Goal: Information Seeking & Learning: Learn about a topic

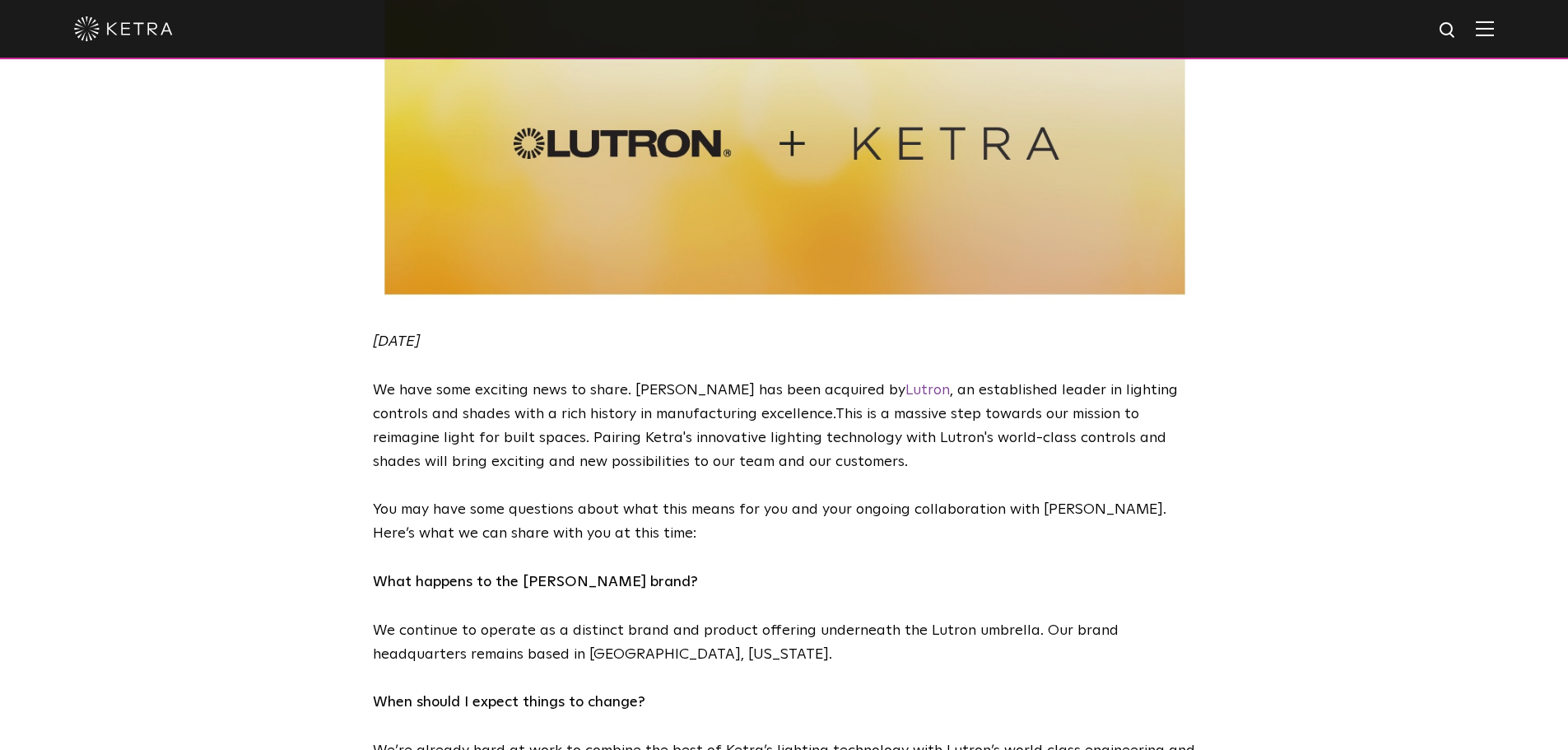
scroll to position [247, 0]
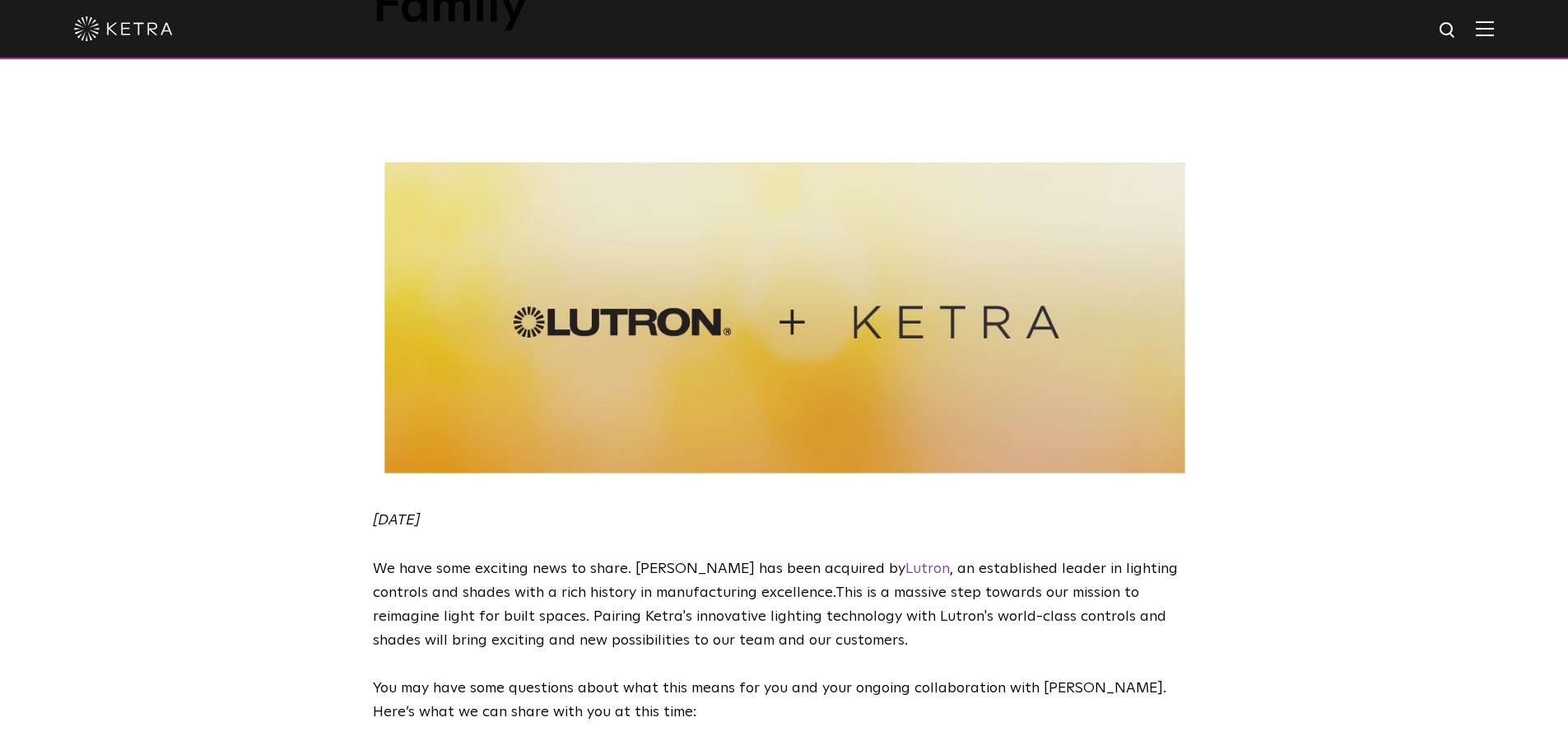
click at [123, 37] on img at bounding box center [123, 29] width 99 height 25
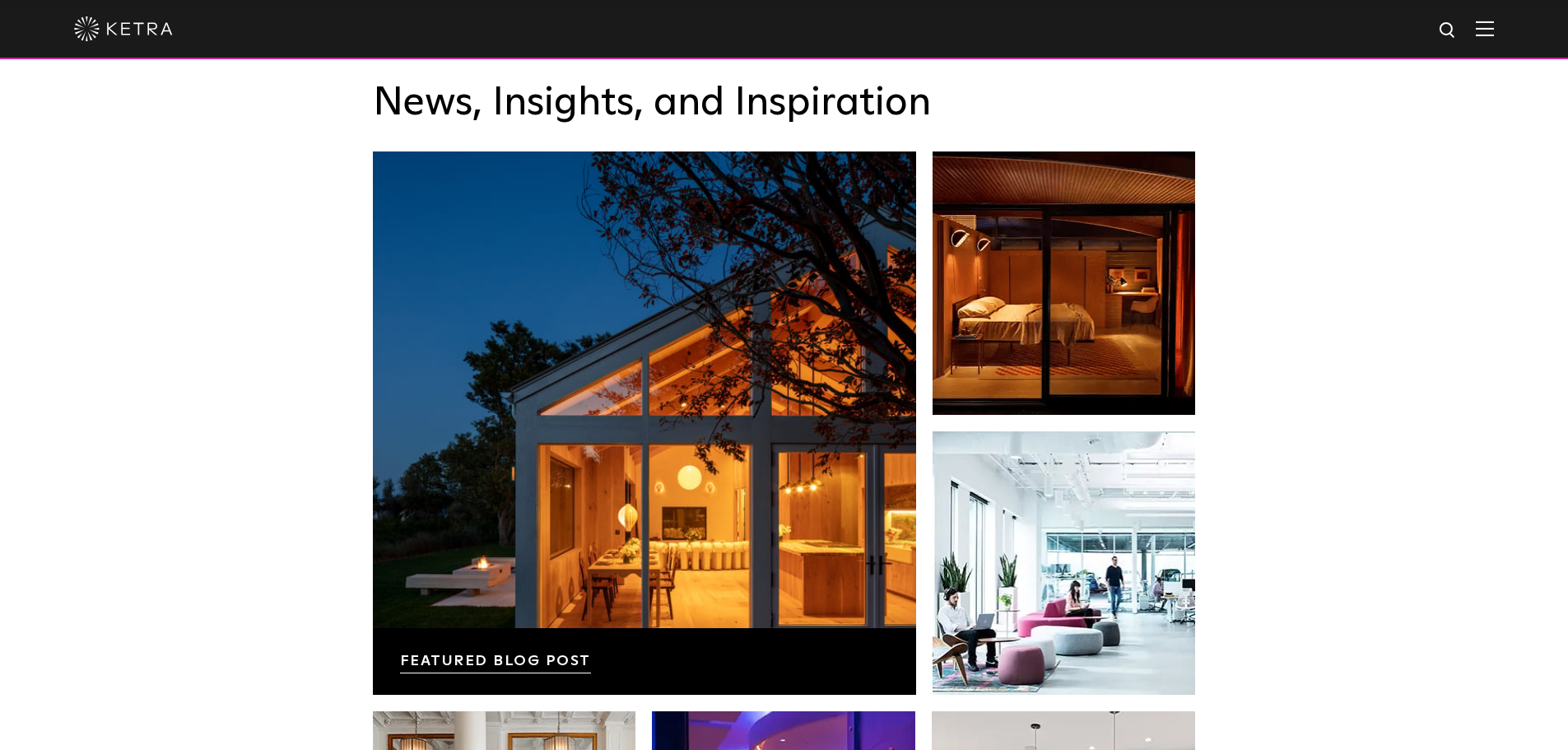
scroll to position [2799, 0]
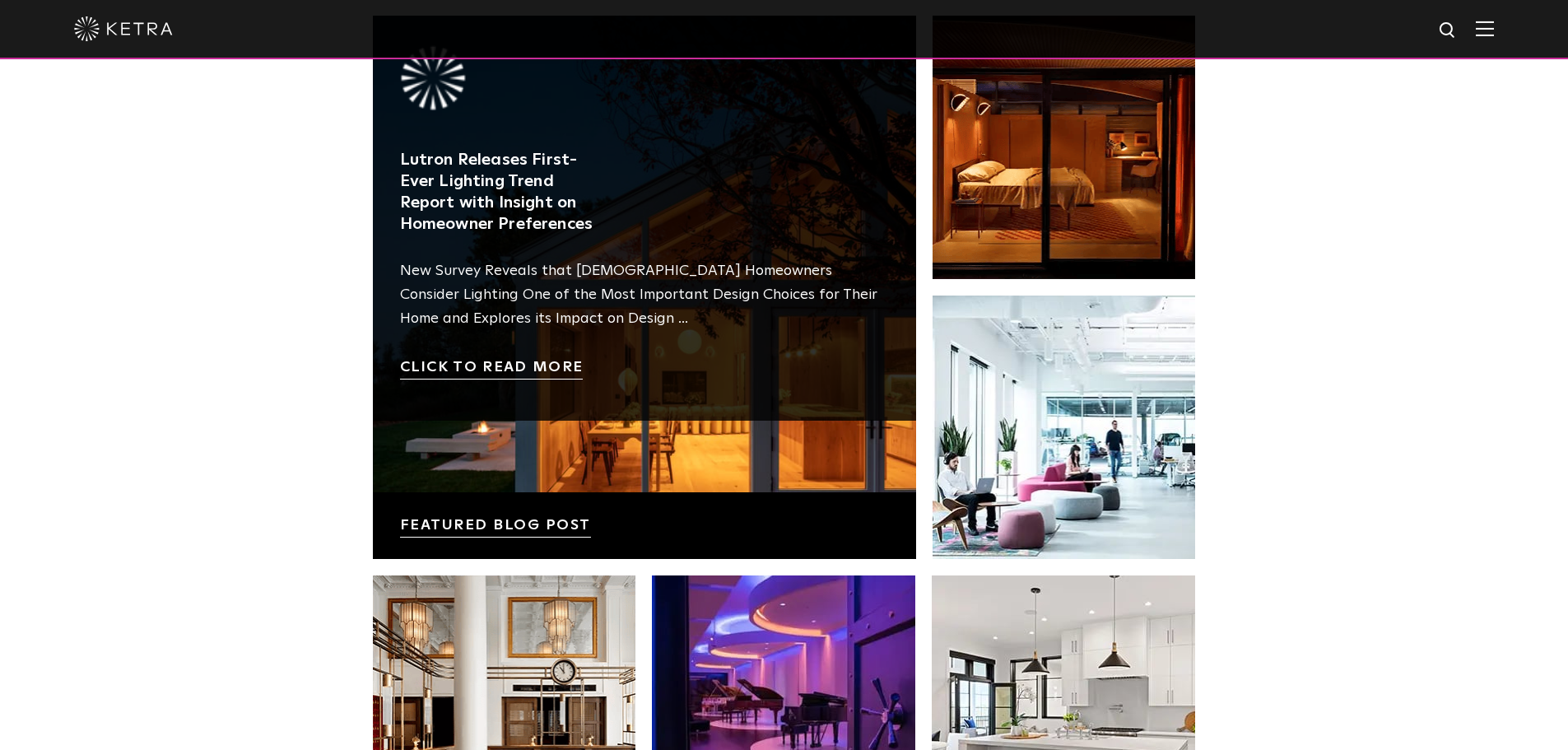
click at [632, 418] on link at bounding box center [644, 287] width 543 height 543
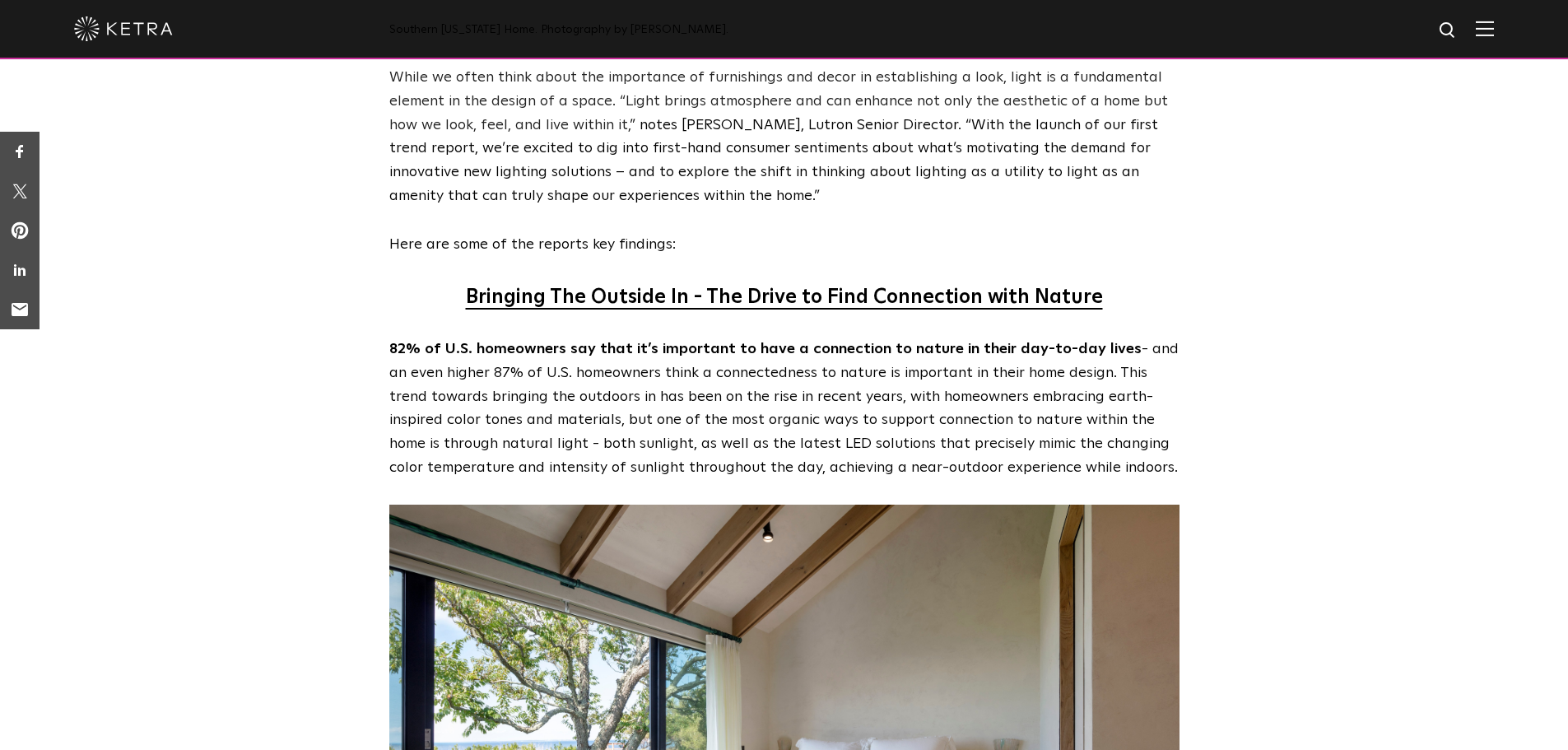
scroll to position [1399, 0]
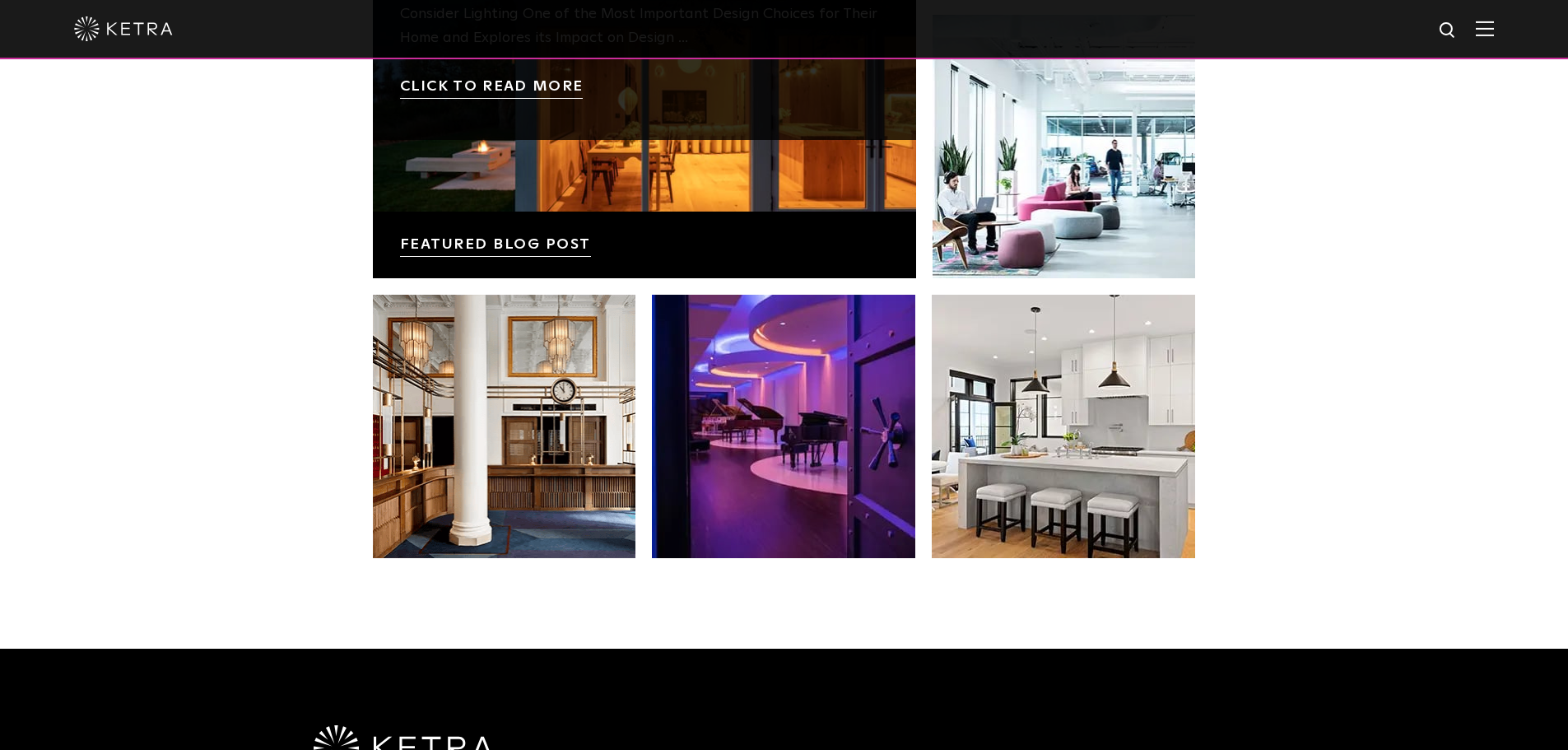
scroll to position [3128, 0]
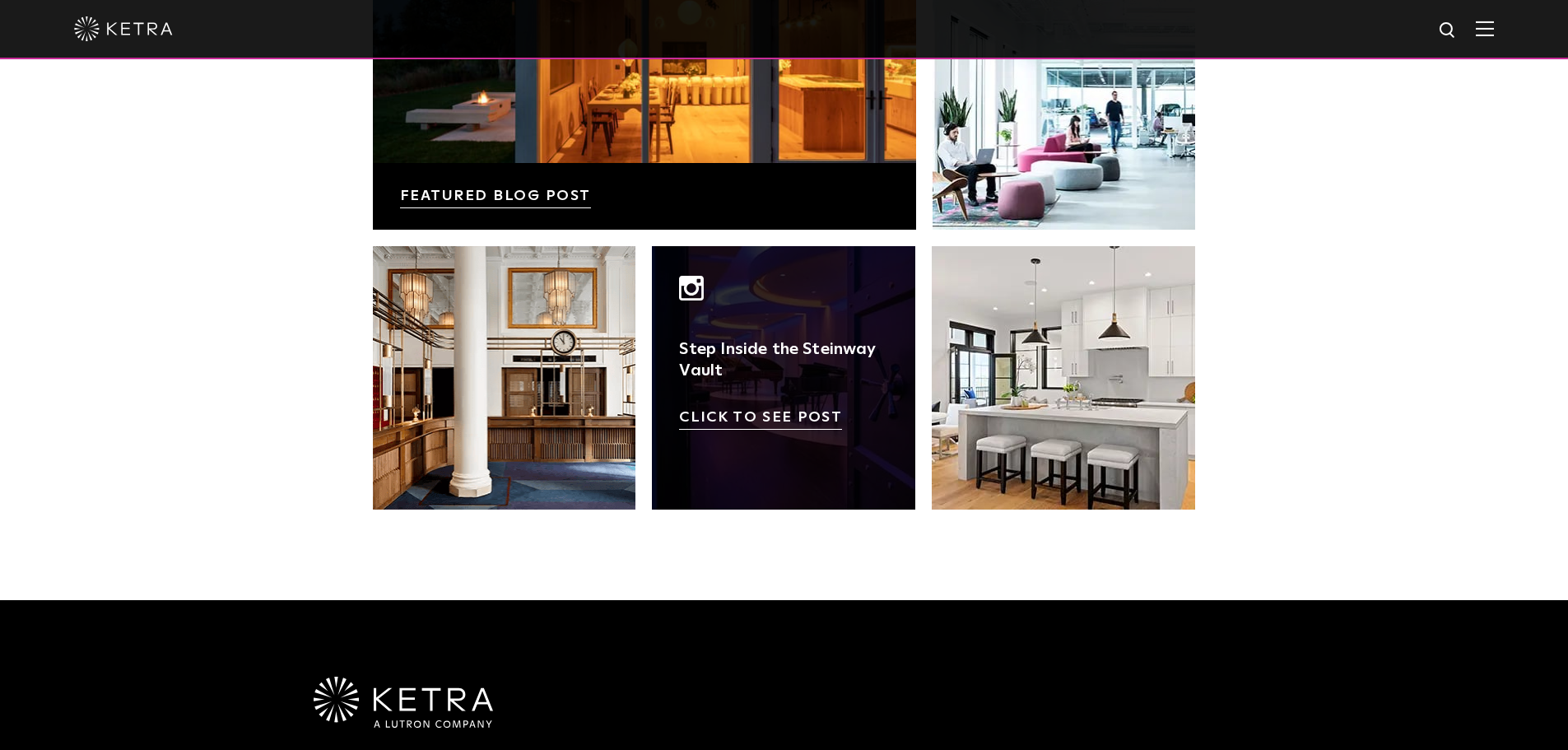
click at [802, 356] on link at bounding box center [784, 377] width 263 height 263
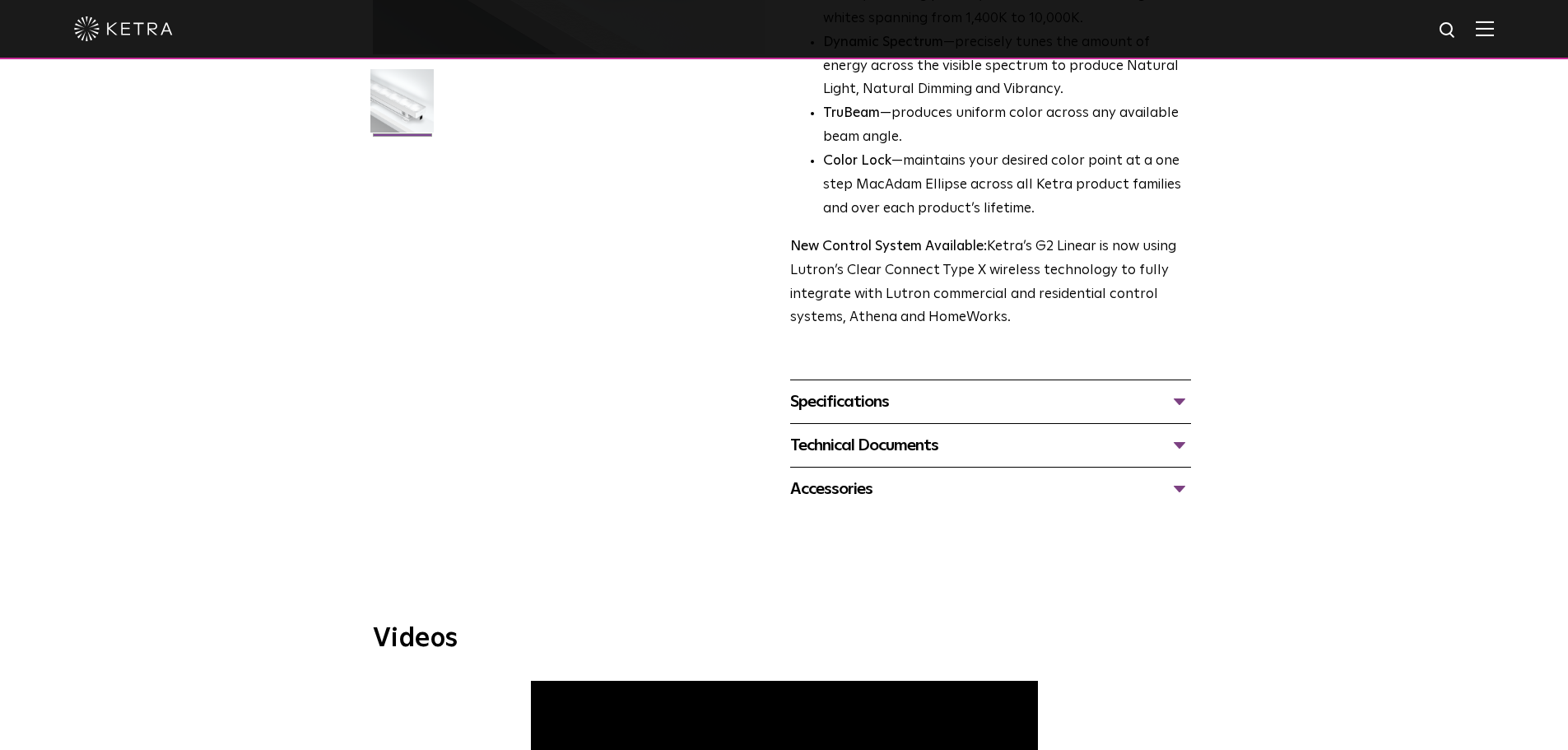
scroll to position [658, 0]
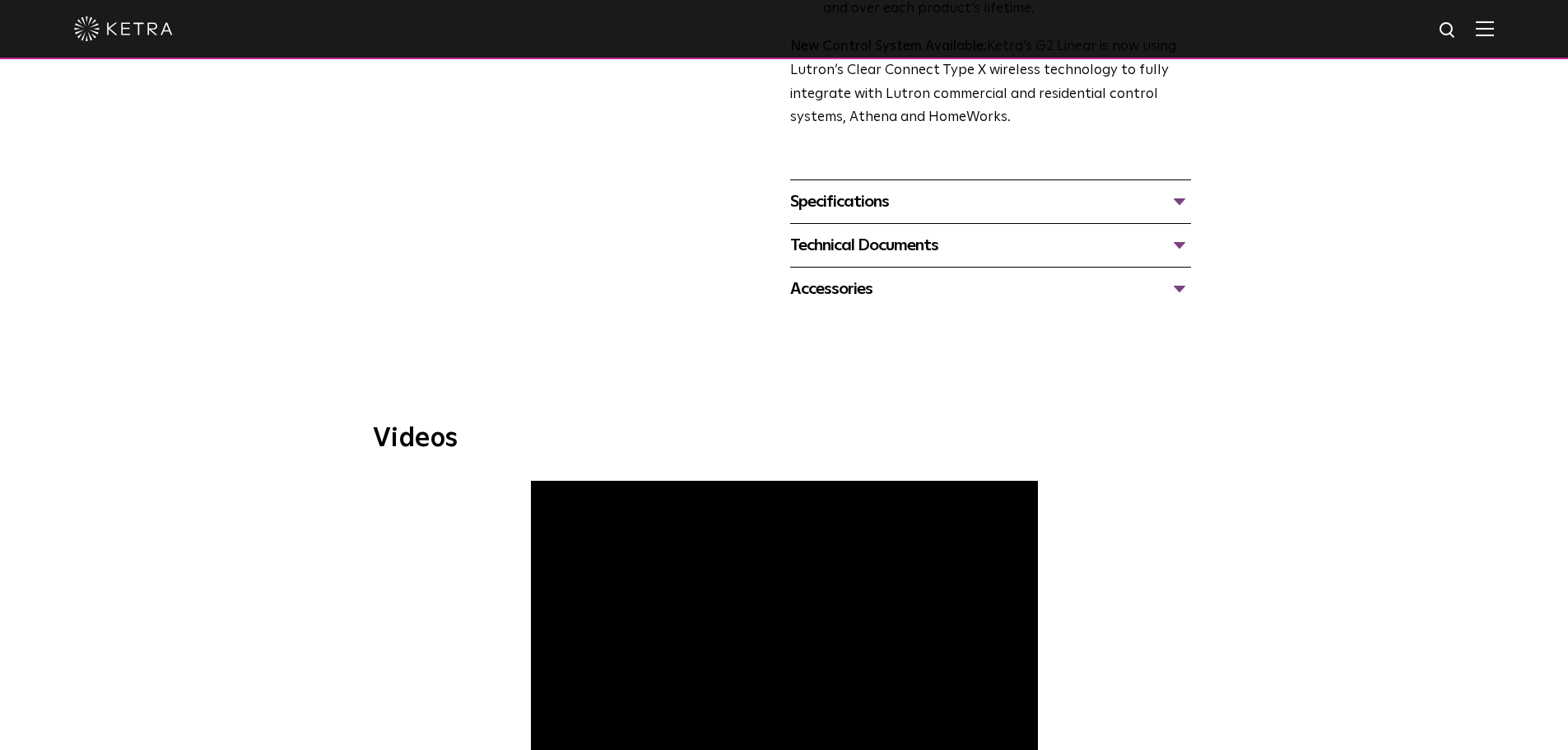
click at [870, 199] on div "Specifications" at bounding box center [990, 201] width 401 height 27
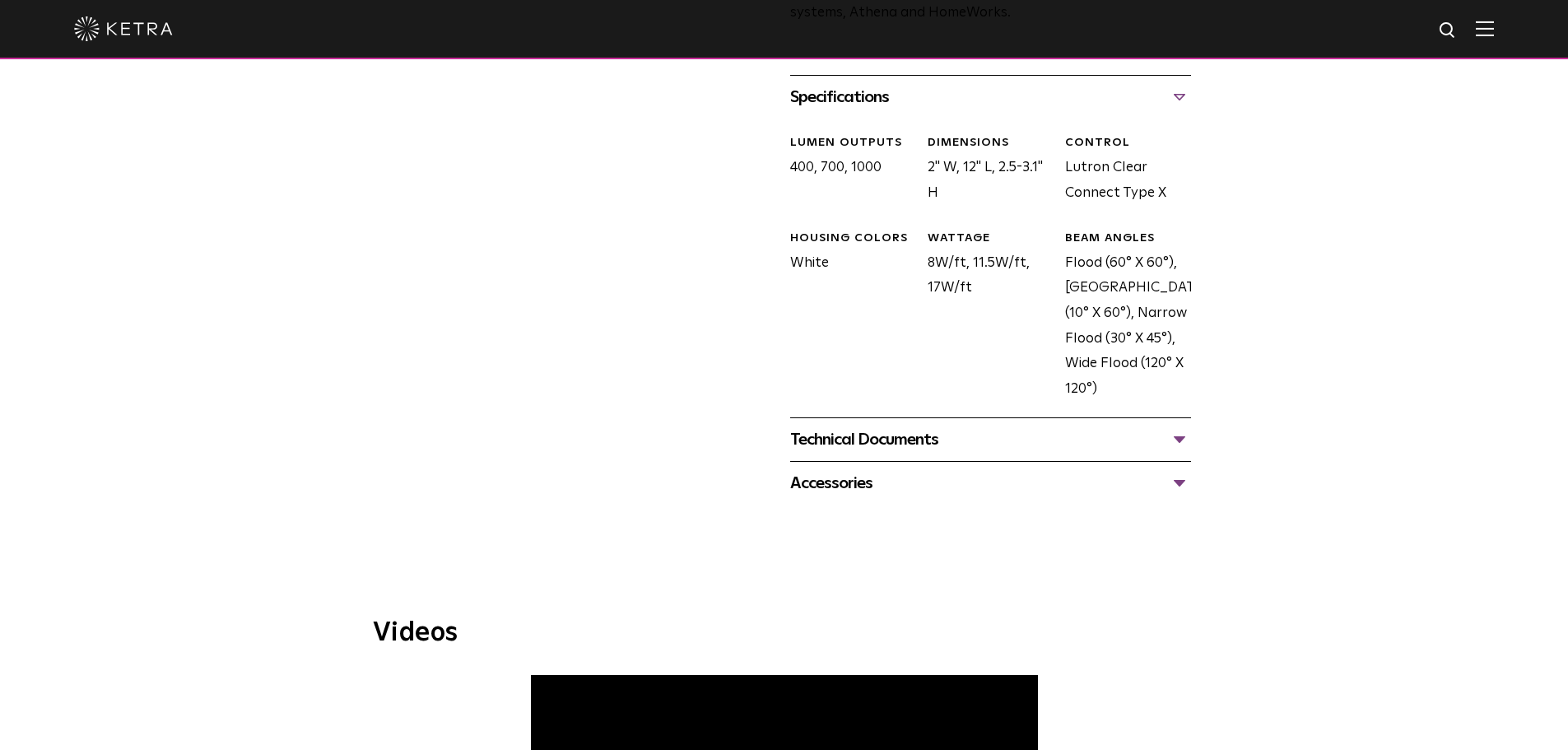
scroll to position [823, 0]
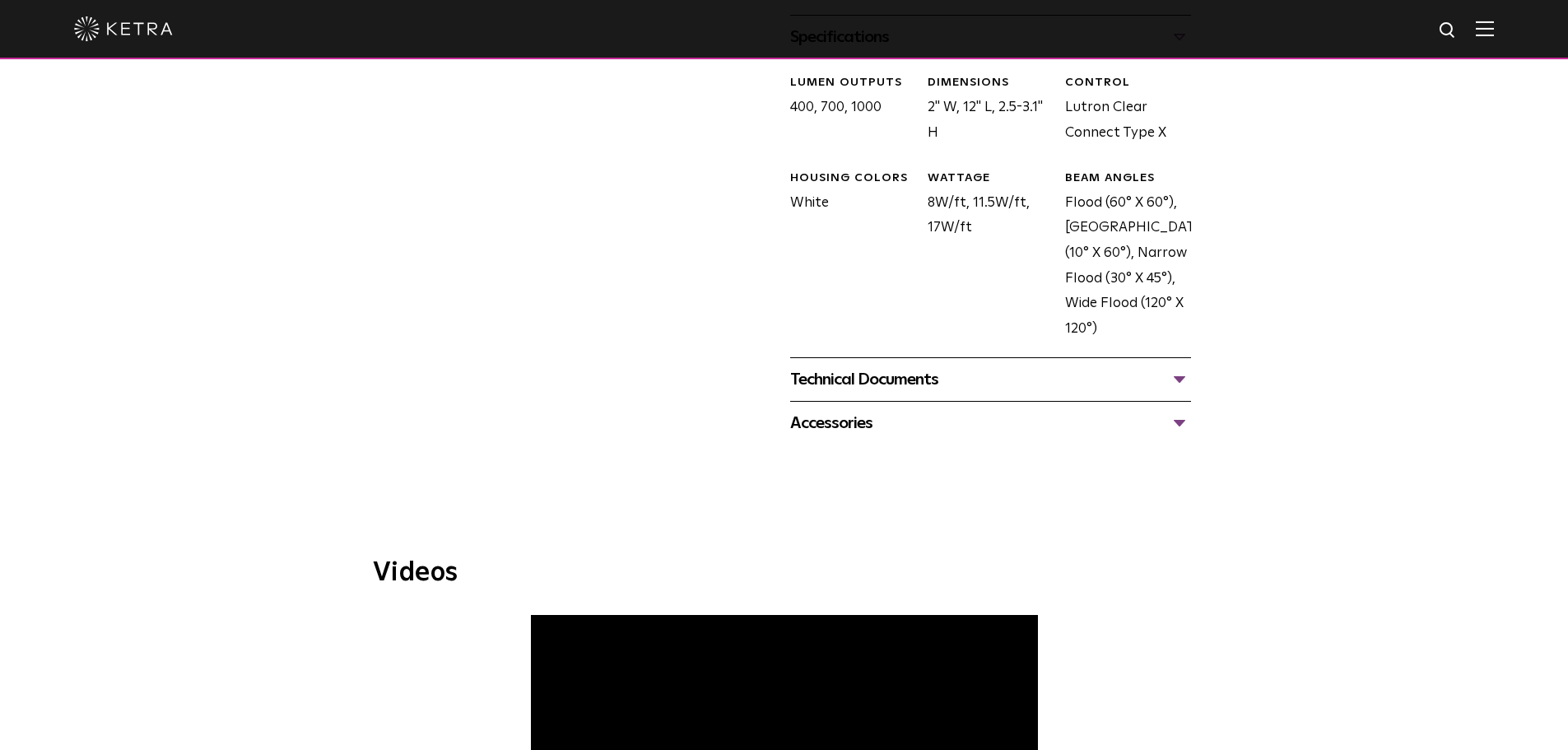
click at [921, 392] on div "Technical Documents" at bounding box center [990, 379] width 401 height 27
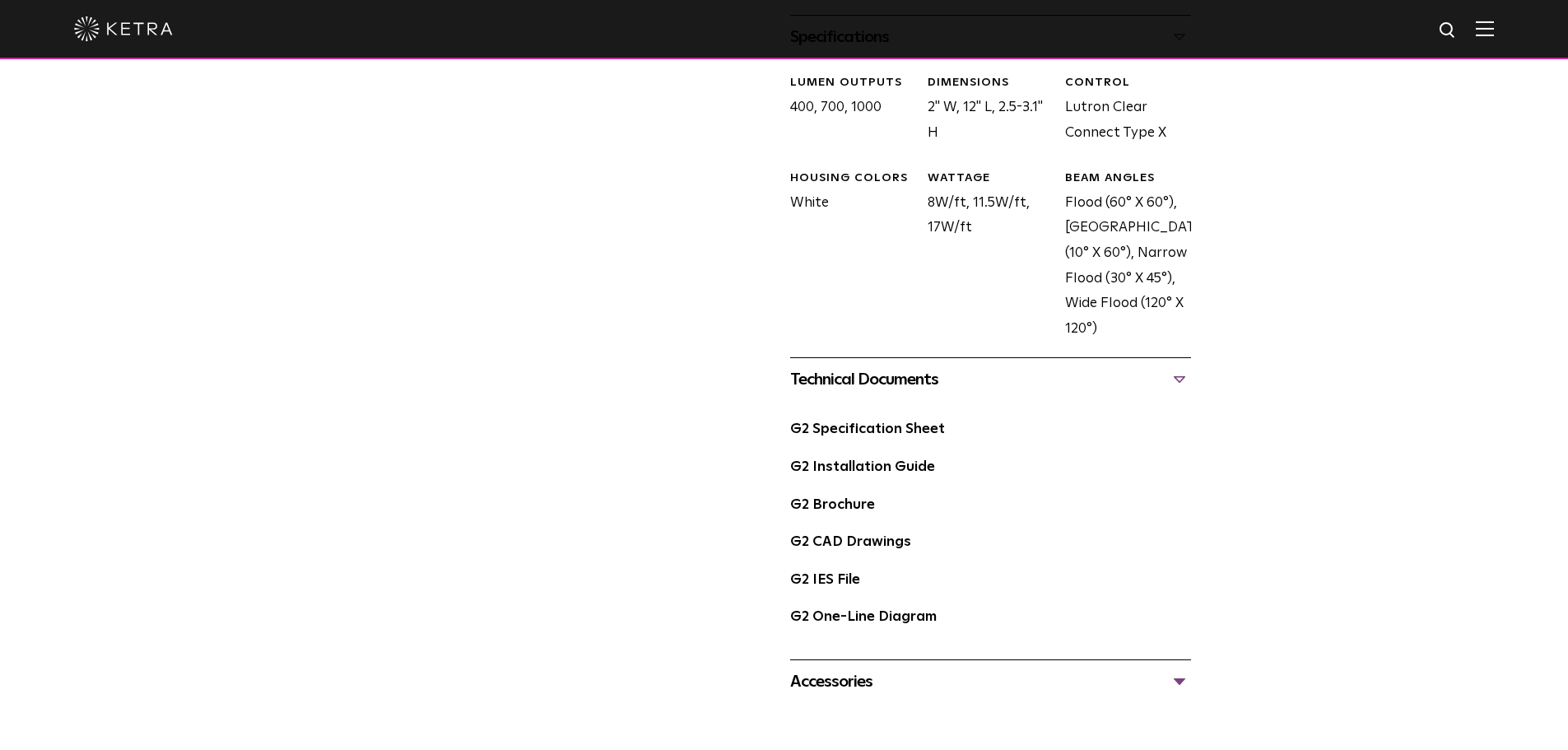
click at [888, 440] on div "G2 Specification Sheet" at bounding box center [990, 437] width 401 height 37
click at [888, 435] on link "G2 Specification Sheet" at bounding box center [867, 430] width 155 height 14
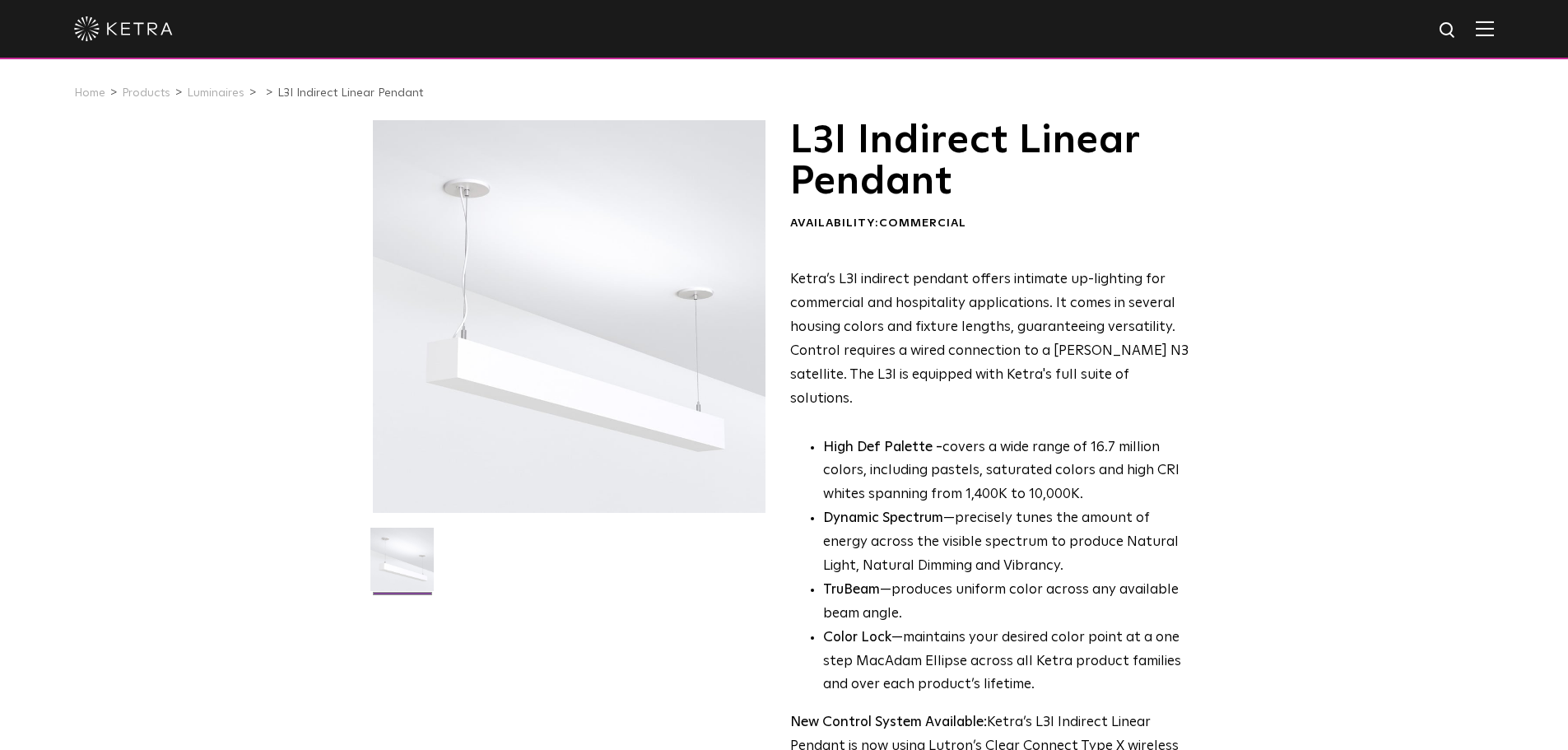
scroll to position [494, 0]
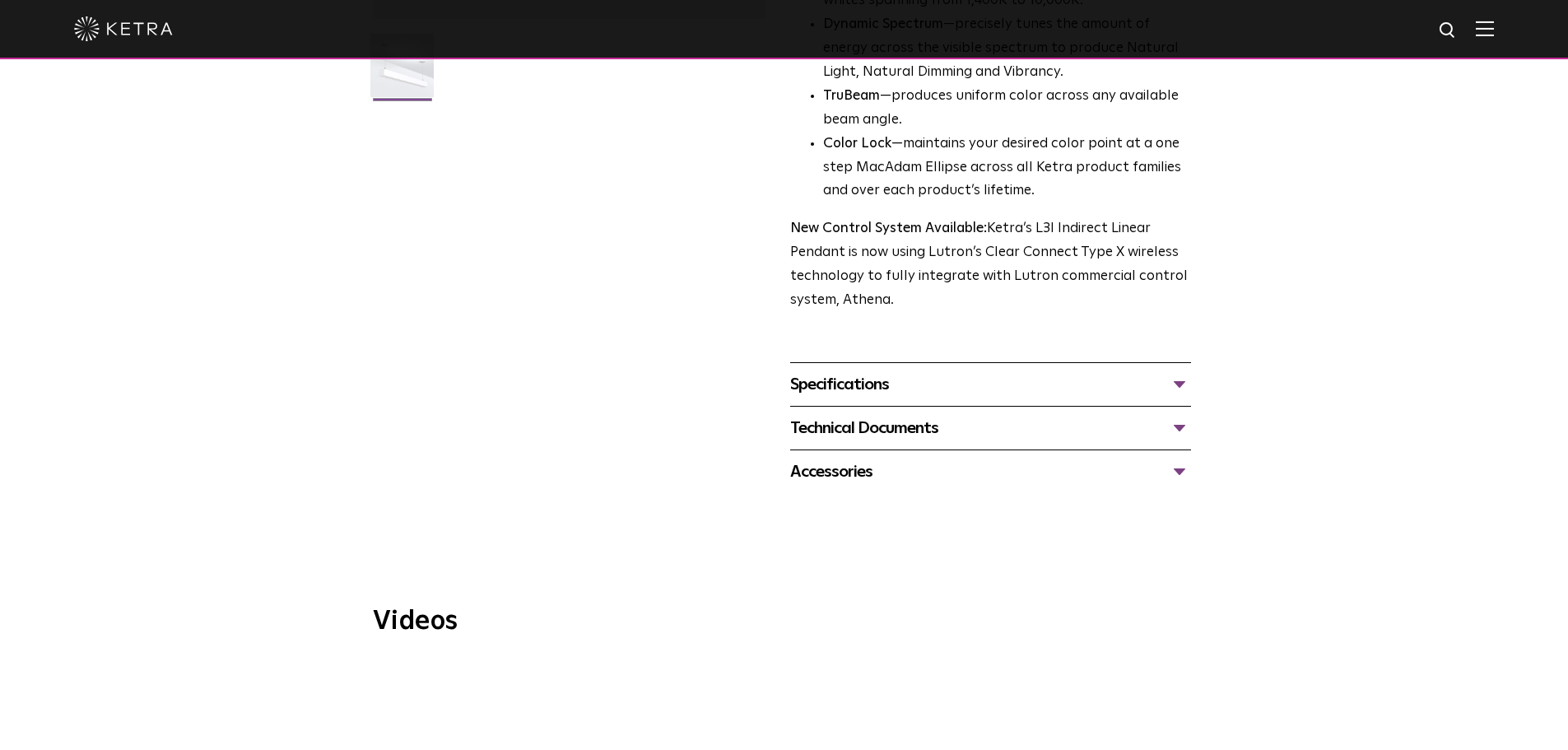
click at [951, 415] on div "Technical Documents" at bounding box center [990, 428] width 401 height 27
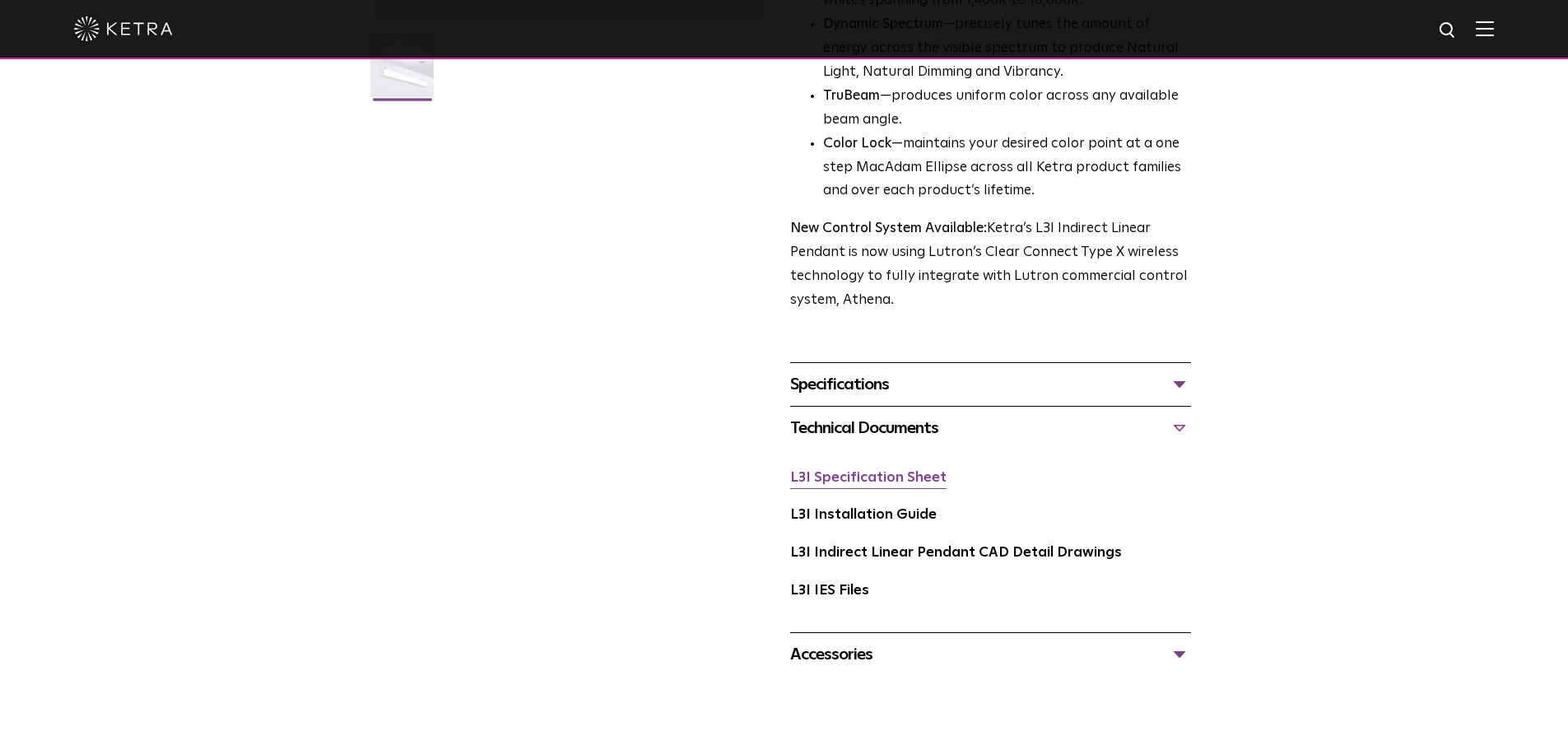
click at [904, 471] on link "L3I Specification Sheet" at bounding box center [868, 478] width 157 height 14
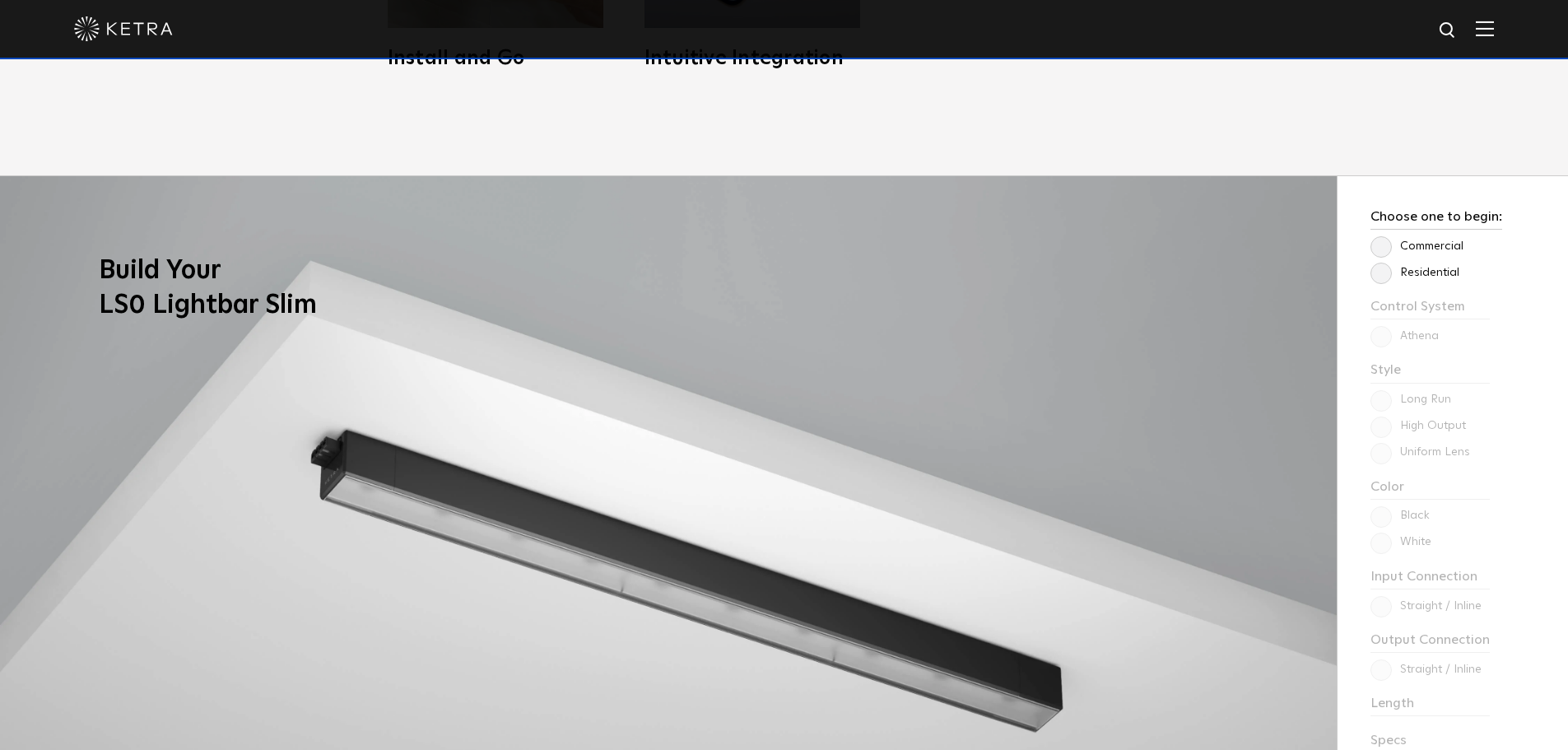
scroll to position [1564, 0]
